Goal: Information Seeking & Learning: Learn about a topic

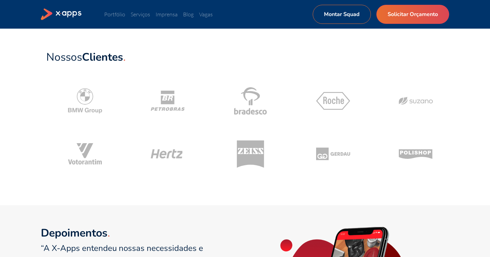
scroll to position [263, 0]
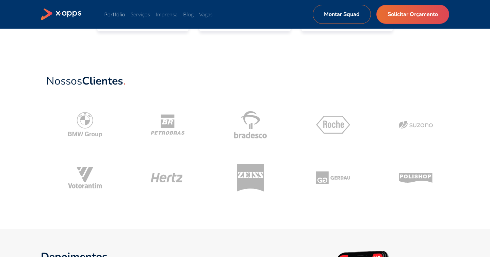
click at [122, 16] on link "Portfólio" at bounding box center [114, 14] width 21 height 7
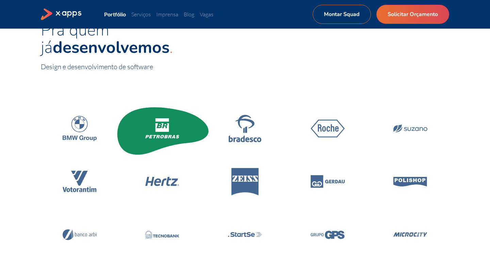
scroll to position [100, 0]
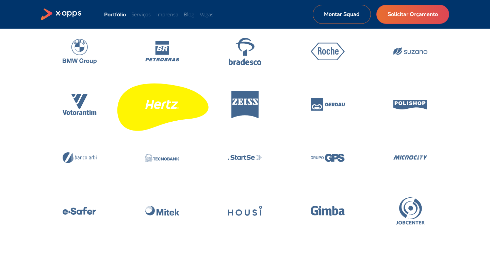
click at [176, 110] on icon at bounding box center [162, 105] width 97 height 58
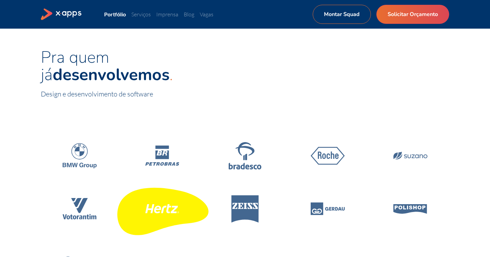
scroll to position [0, 0]
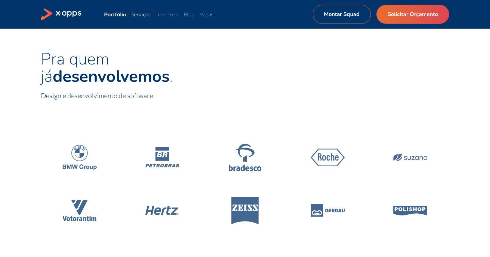
click at [144, 15] on link "Serviços" at bounding box center [140, 14] width 19 height 7
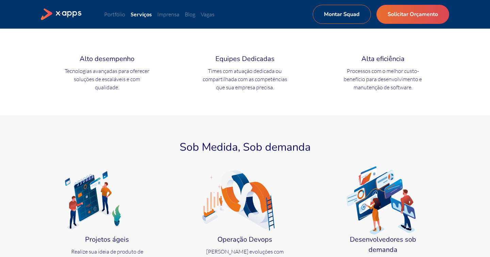
scroll to position [237, 0]
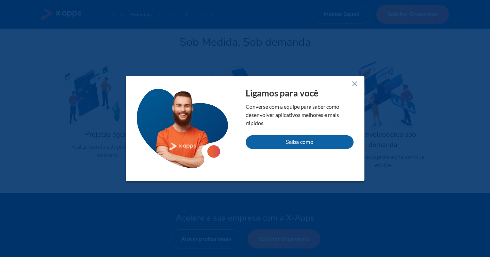
click at [356, 87] on icon at bounding box center [355, 84] width 8 height 8
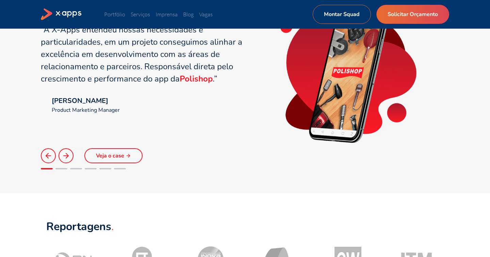
scroll to position [506, 0]
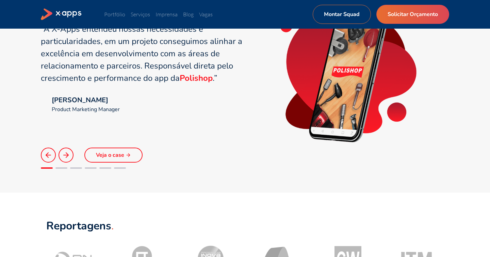
click at [125, 159] on link "Veja o case" at bounding box center [113, 154] width 58 height 15
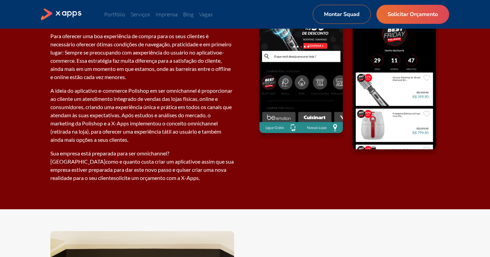
scroll to position [1258, 0]
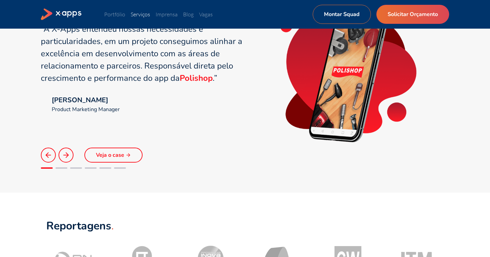
click at [143, 15] on link "Serviços" at bounding box center [140, 14] width 19 height 7
